Goal: Task Accomplishment & Management: Use online tool/utility

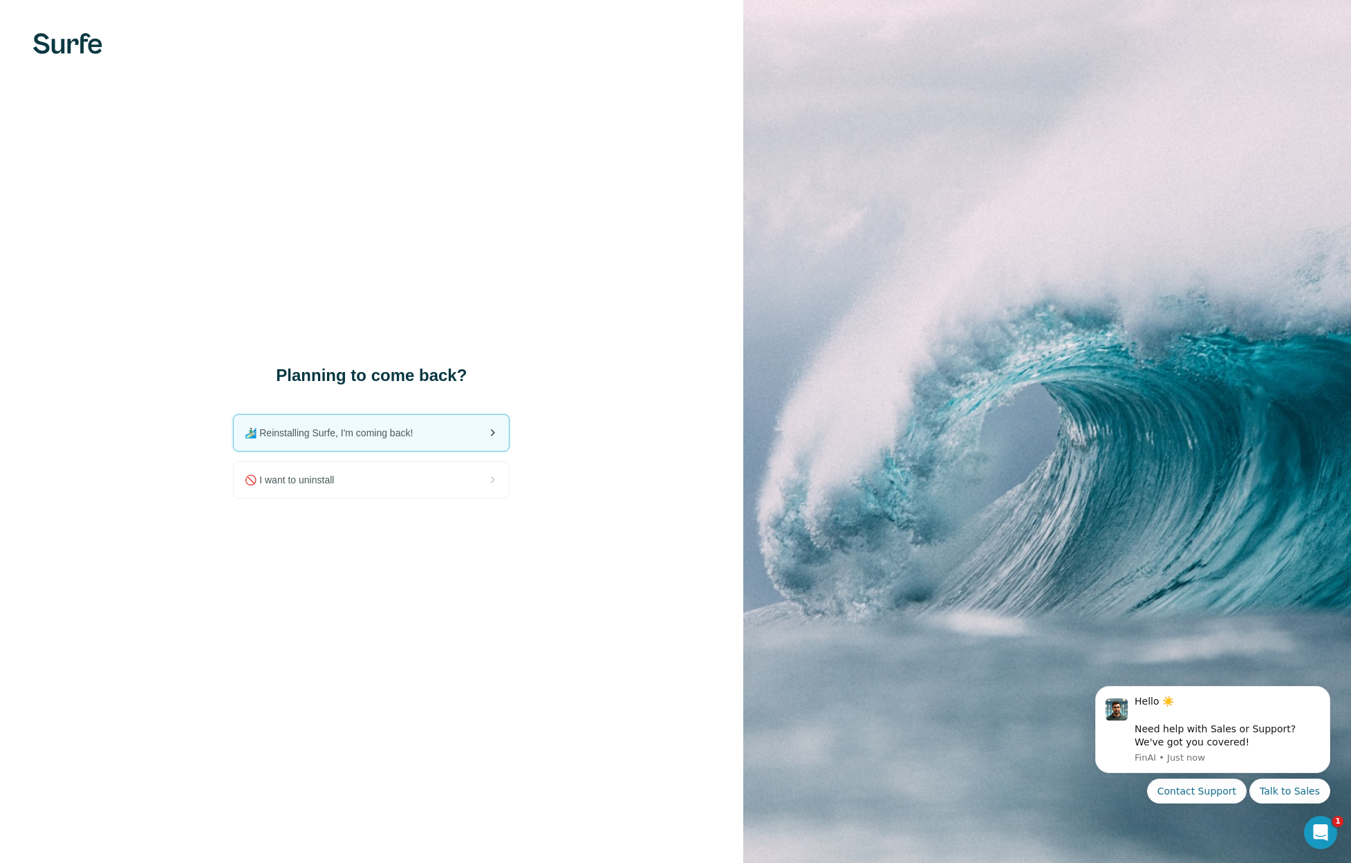
click at [377, 434] on span "🏄🏻‍♂️ Reinstalling Surfe, I'm coming back!" at bounding box center [334, 433] width 179 height 14
